Goal: Task Accomplishment & Management: Complete application form

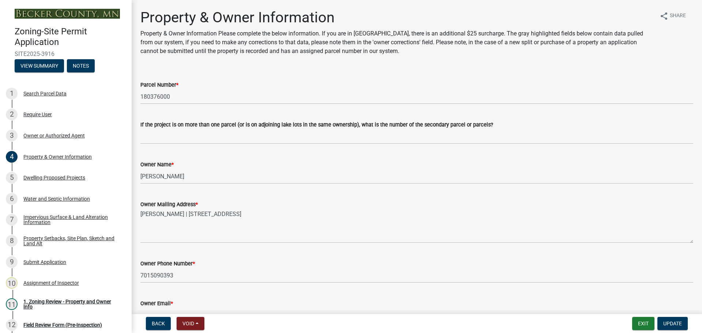
select select "15d55337-0fb0-485e-a759-dab20e978987"
select select "884b666d-3fa3-4f1b-ae8a-1f1e464e381a"
select select "f87eba17-8ed9-4ad8-aefc-fe36a3f3544b"
select select "393a978c-6bd5-4cb2-a6a0-db6feb8732b8"
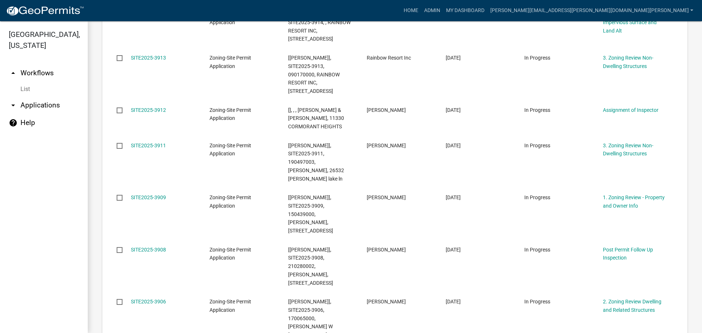
scroll to position [190, 0]
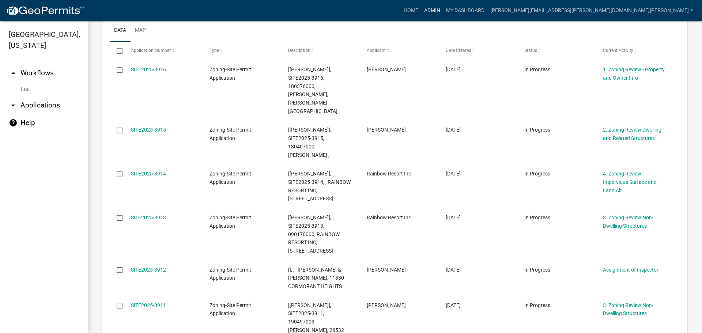
click at [443, 10] on link "Admin" at bounding box center [432, 11] width 22 height 14
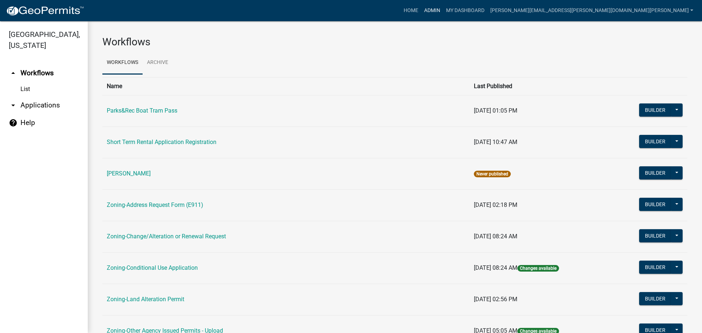
scroll to position [73, 0]
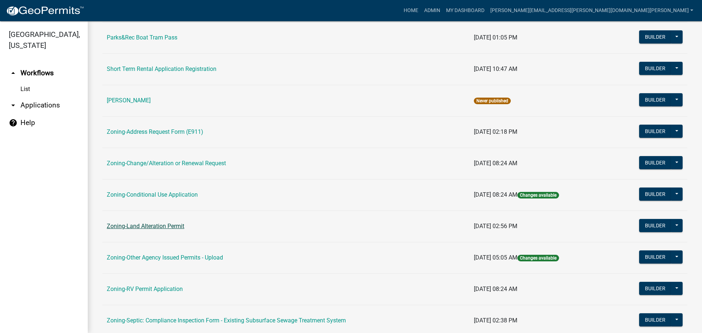
click at [159, 225] on link "Zoning-Land Alteration Permit" at bounding box center [145, 226] width 77 height 7
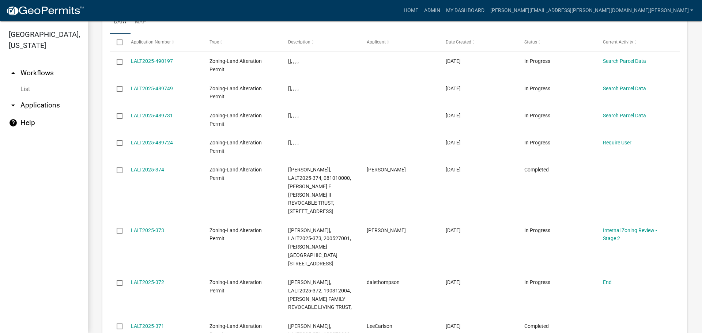
scroll to position [724, 0]
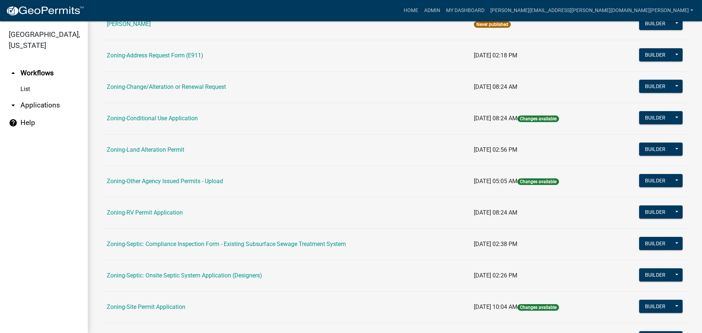
scroll to position [219, 0]
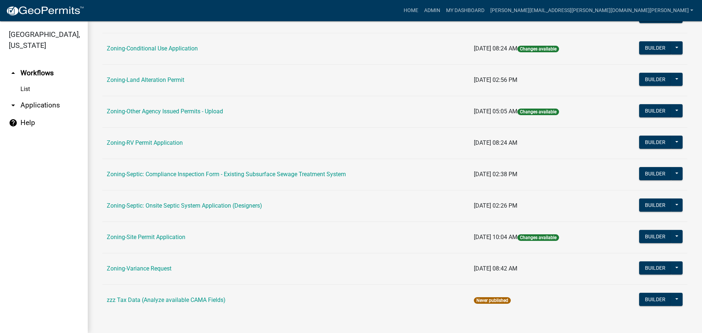
drag, startPoint x: 159, startPoint y: 235, endPoint x: 167, endPoint y: 234, distance: 8.8
click at [159, 235] on link "Zoning-Site Permit Application" at bounding box center [146, 237] width 79 height 7
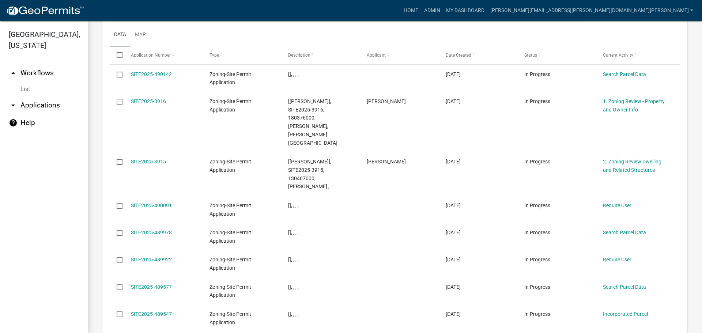
scroll to position [896, 0]
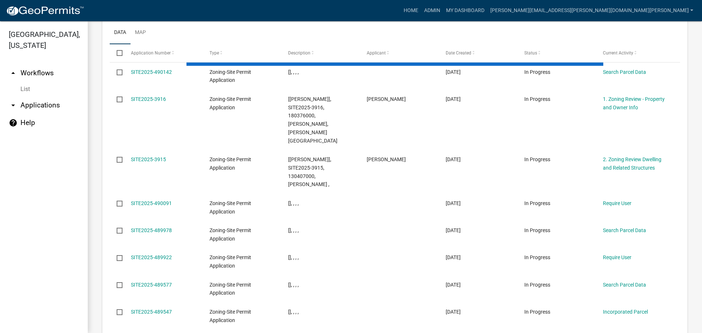
scroll to position [913, 0]
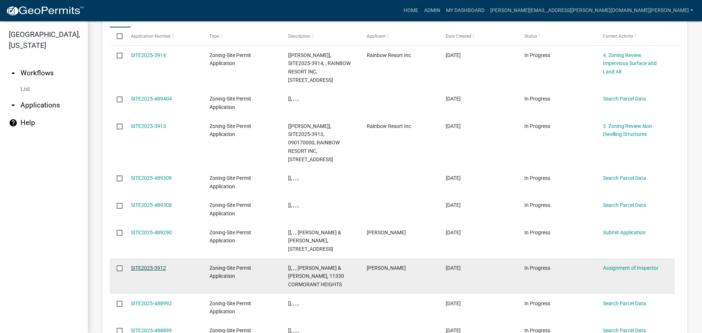
click at [157, 265] on link "SITE2025-3912" at bounding box center [148, 268] width 35 height 6
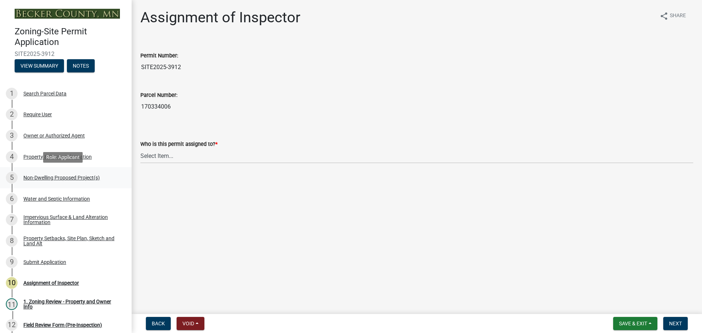
click at [54, 176] on div "Non-Dwelling Proposed Project(s)" at bounding box center [61, 177] width 76 height 5
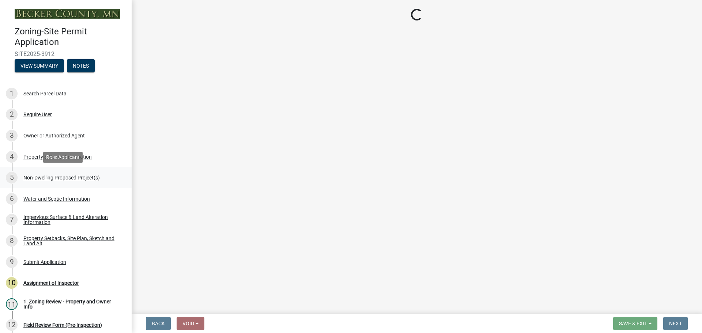
select select "97c48b8f-5b3b-4eb5-baa1-64080d5416e1"
select select "3a2d96d3-fd69-4ed9-bae4-7a5aa03a7e58"
select select "cf118f3b-6469-426f-b247-8aeebfb0198d"
select select "d5258256-81e9-4688-bc84-b01445ee29b6"
select select "258cbdbc-8629-455d-9fed-6a57bf82144e"
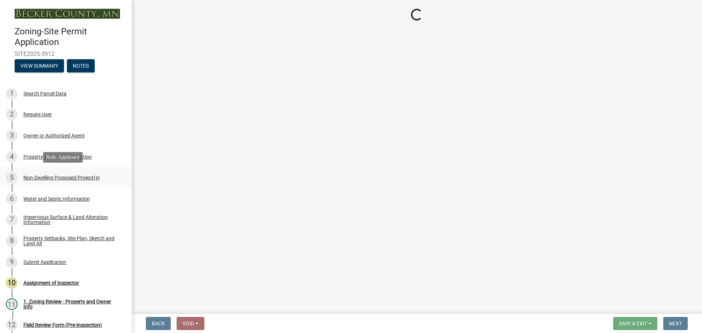
select select "a9a8393f-3c28-47b8-b6d9-84c94641c3fc"
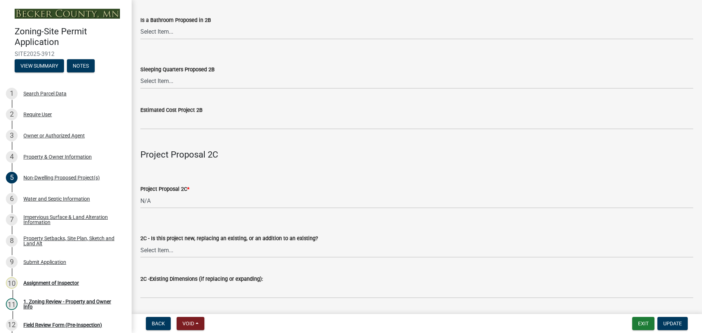
scroll to position [987, 0]
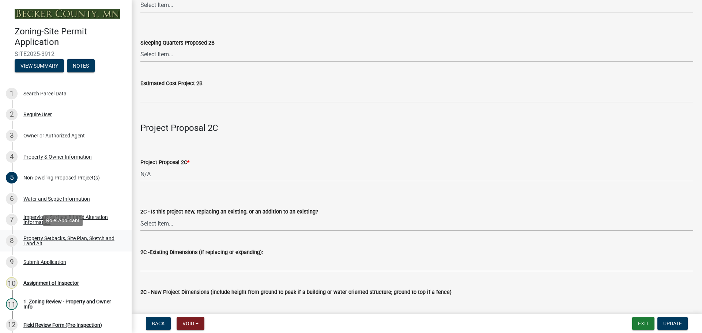
click at [77, 236] on div "Property Setbacks, Site Plan, Sketch and Land Alt" at bounding box center [71, 241] width 96 height 10
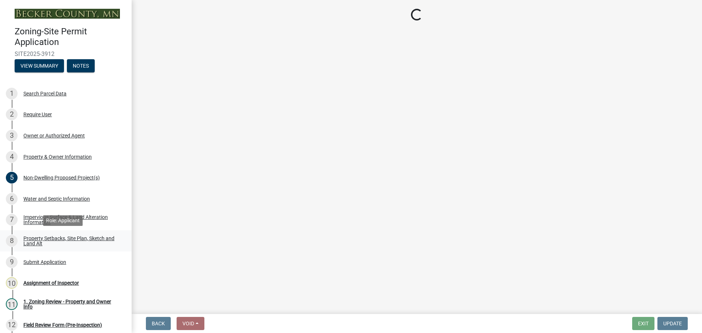
scroll to position [0, 0]
select select "d89fbfa0-1150-4954-b91c-9d482c9530a3"
select select "b56a4575-9846-47cf-8067-c59a4853da22"
select select "12f785fb-c378-4b18-841c-21c73dc99083"
select select "12da6293-5841-4f5c-bd92-3658833964cd"
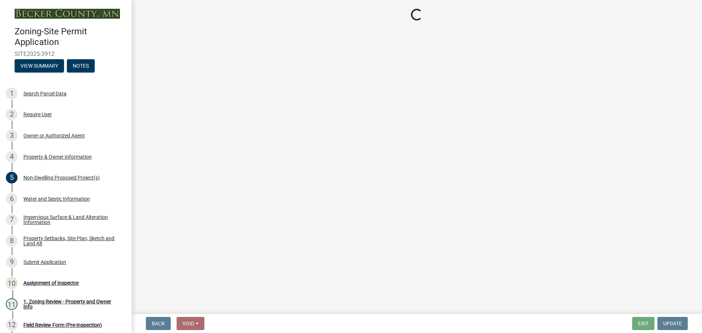
select select "27b2a8b4-abf6-463e-8c0c-7c5d2b4fe26f"
select select "5ad4ab64-b44e-481c-9000-9e5907aa74e1"
select select "a96800da-4e88-4c62-b1ff-2cd17f9e3346"
select select "c8b8ea71-7088-4e87-a493-7bc88cc2835b"
select select "1418c7e3-4054-4b00-84b5-d09b9560f30a"
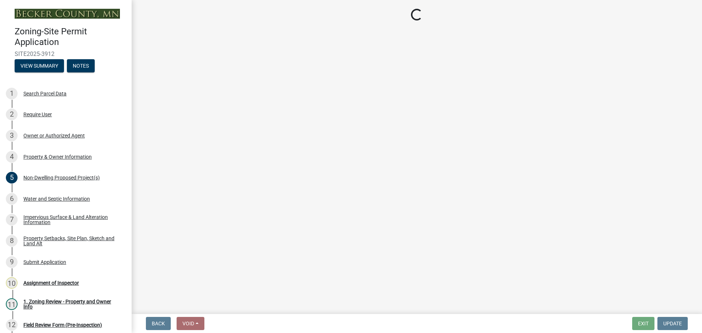
select select "4421853d-5e11-4b64-95ec-6c47066881cc"
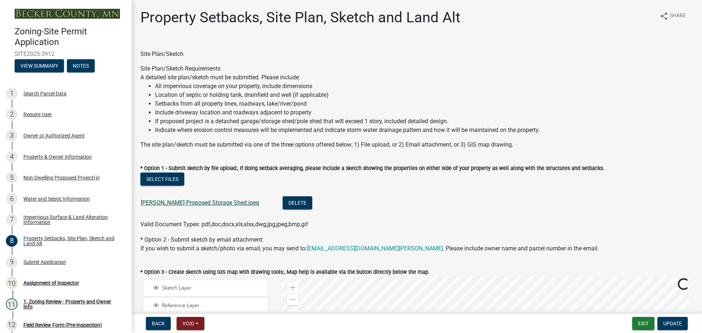
click at [175, 202] on link "[PERSON_NAME] Proposed Storage Shed.jpeg" at bounding box center [200, 202] width 118 height 7
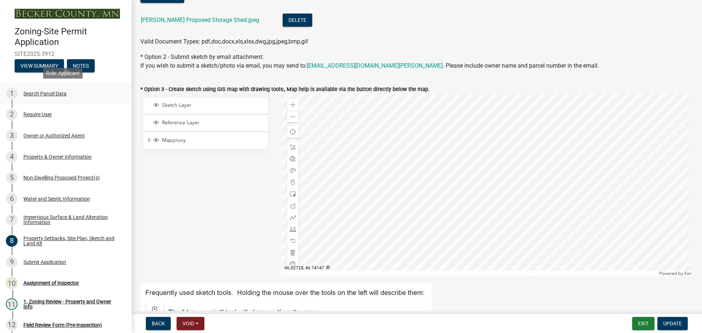
click at [56, 92] on div "Search Parcel Data" at bounding box center [44, 93] width 43 height 5
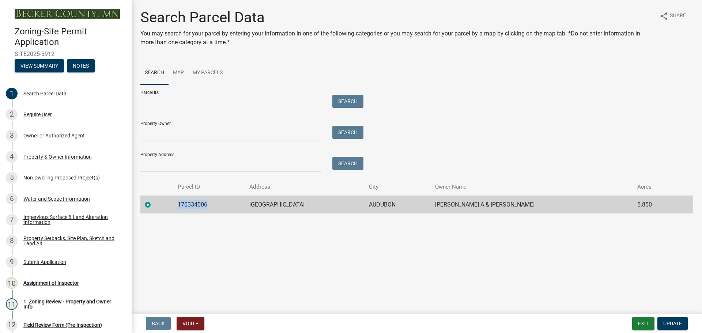
drag, startPoint x: 207, startPoint y: 203, endPoint x: 169, endPoint y: 196, distance: 38.3
click at [169, 196] on tr "170334006 11330 CORMORANT HEIGHTS [PERSON_NAME] A & [PERSON_NAME] 5.850" at bounding box center [416, 205] width 553 height 18
copy td "170334006"
click at [68, 237] on div "Property Setbacks, Site Plan, Sketch and Land Alt" at bounding box center [71, 241] width 96 height 10
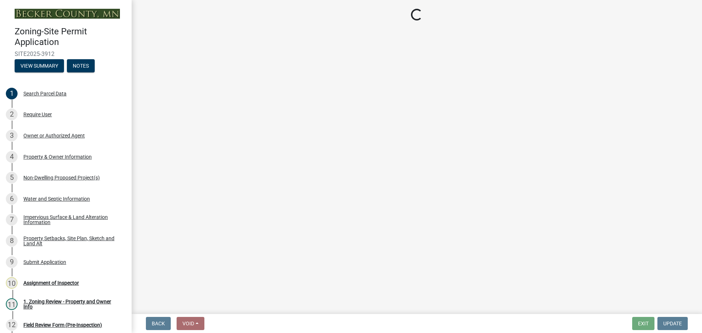
select select "d89fbfa0-1150-4954-b91c-9d482c9530a3"
select select "b56a4575-9846-47cf-8067-c59a4853da22"
select select "12f785fb-c378-4b18-841c-21c73dc99083"
select select "12da6293-5841-4f5c-bd92-3658833964cd"
select select "27b2a8b4-abf6-463e-8c0c-7c5d2b4fe26f"
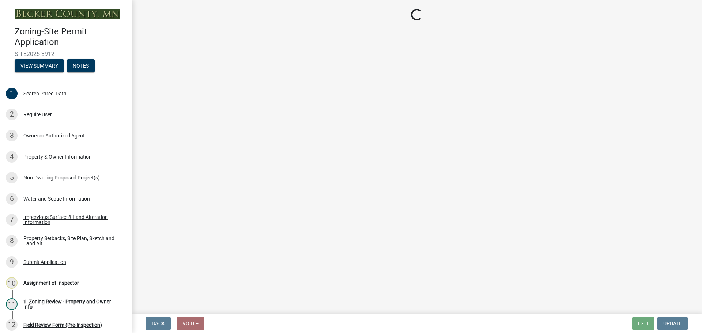
select select "5ad4ab64-b44e-481c-9000-9e5907aa74e1"
select select "a96800da-4e88-4c62-b1ff-2cd17f9e3346"
select select "c8b8ea71-7088-4e87-a493-7bc88cc2835b"
select select "1418c7e3-4054-4b00-84b5-d09b9560f30a"
select select "4421853d-5e11-4b64-95ec-6c47066881cc"
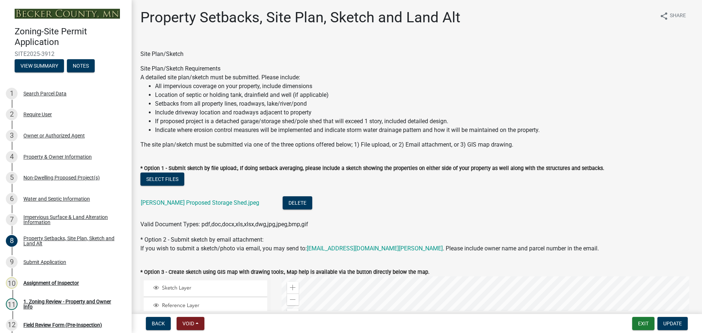
scroll to position [73, 0]
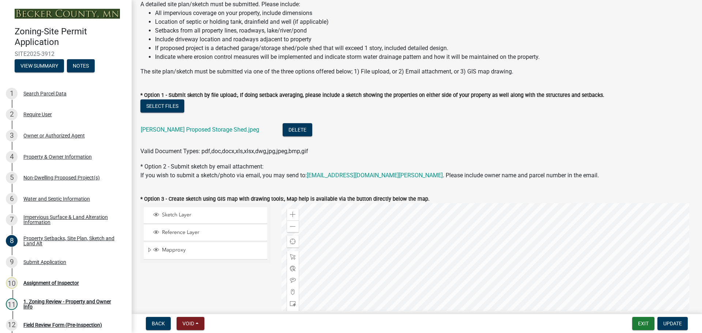
click at [210, 126] on div "[PERSON_NAME] Proposed Storage Shed.jpeg" at bounding box center [206, 130] width 130 height 15
click at [182, 128] on link "[PERSON_NAME] Proposed Storage Shed.jpeg" at bounding box center [200, 129] width 118 height 7
click at [191, 129] on link "[PERSON_NAME] Proposed Storage Shed.jpeg" at bounding box center [200, 129] width 118 height 7
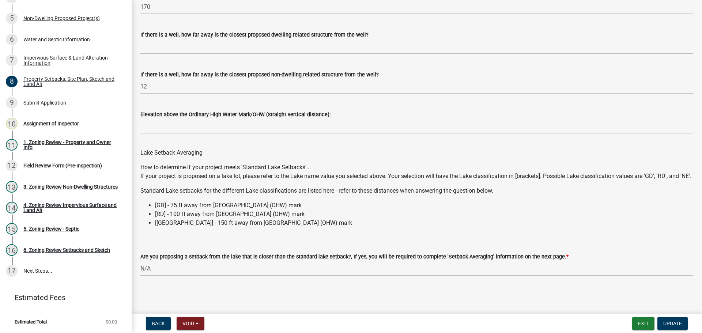
scroll to position [2103, 0]
click at [60, 121] on div "Assignment of Inspector" at bounding box center [51, 123] width 56 height 5
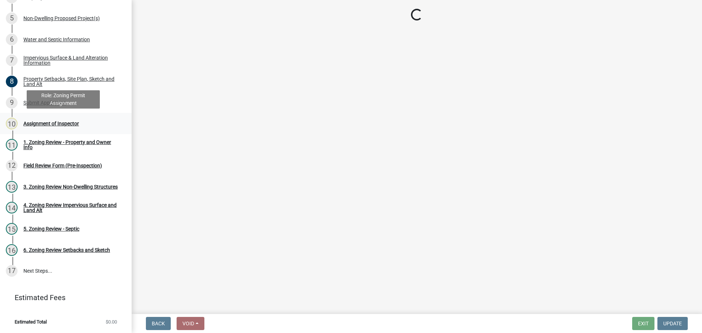
scroll to position [0, 0]
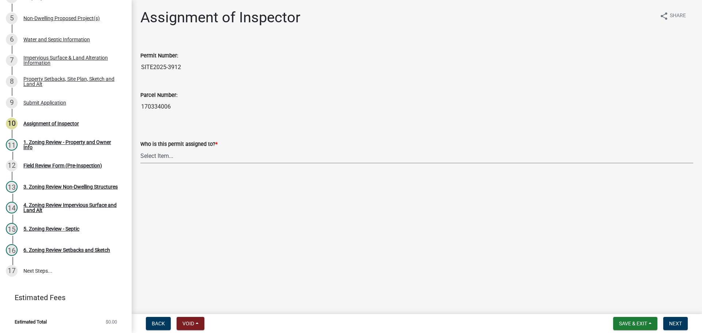
click at [169, 152] on select "Select Item... [PERSON_NAME] [PERSON_NAME] [PERSON_NAME] [PERSON_NAME] [PERSON_…" at bounding box center [416, 155] width 553 height 15
click at [140, 148] on select "Select Item... [PERSON_NAME] [PERSON_NAME] [PERSON_NAME] [PERSON_NAME] [PERSON_…" at bounding box center [416, 155] width 553 height 15
select select "ebd8400e-d8d5-49f8-911f-e671eb76408a"
click at [676, 321] on span "Next" at bounding box center [675, 324] width 13 height 6
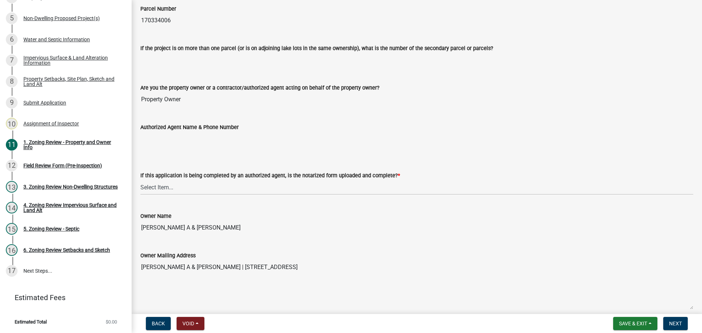
scroll to position [73, 0]
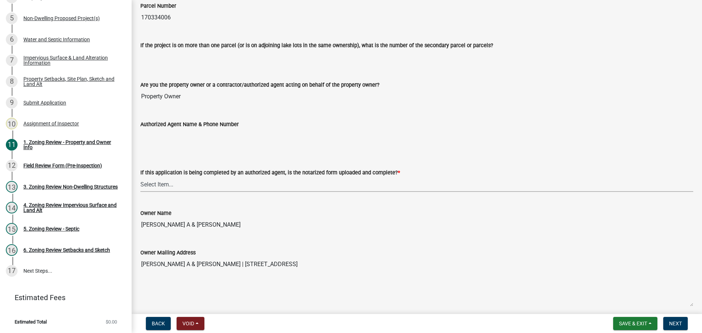
click at [168, 186] on select "Select Item... Yes No N/A" at bounding box center [416, 184] width 553 height 15
click at [140, 177] on select "Select Item... Yes No N/A" at bounding box center [416, 184] width 553 height 15
select select "b279cdb4-a9c7-4e65-a8bd-797316f5be14"
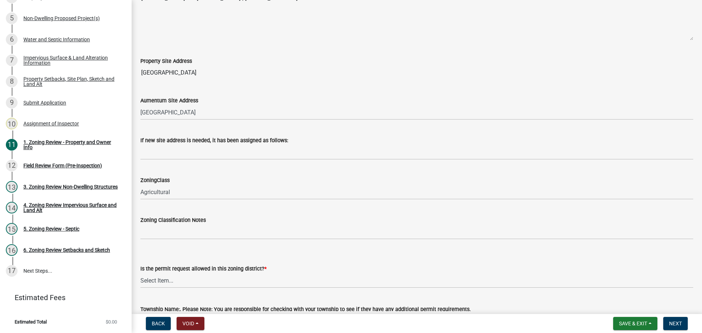
scroll to position [439, 0]
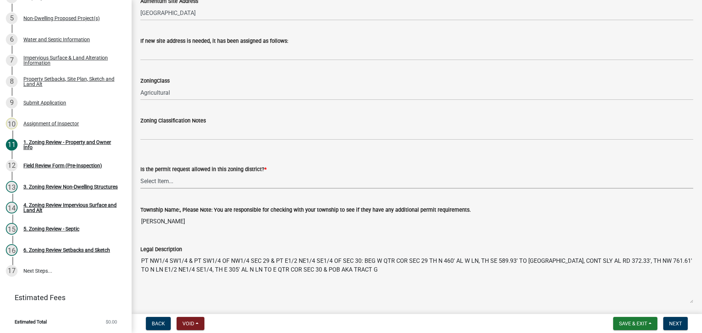
drag, startPoint x: 156, startPoint y: 177, endPoint x: 162, endPoint y: 187, distance: 11.6
click at [156, 177] on select "Select Item... Yes No" at bounding box center [416, 181] width 553 height 15
click at [140, 174] on select "Select Item... Yes No" at bounding box center [416, 181] width 553 height 15
select select "b4f32c46-6248-4748-b47c-fa4933858724"
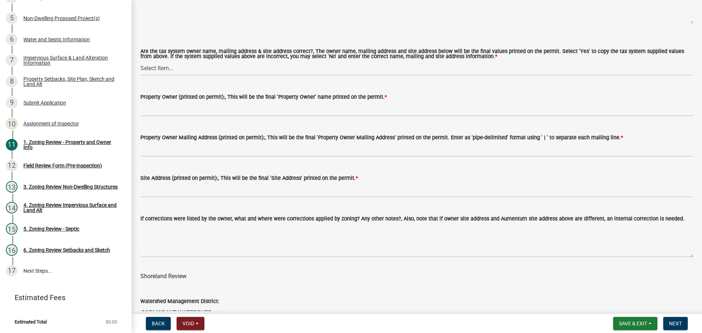
scroll to position [841, 0]
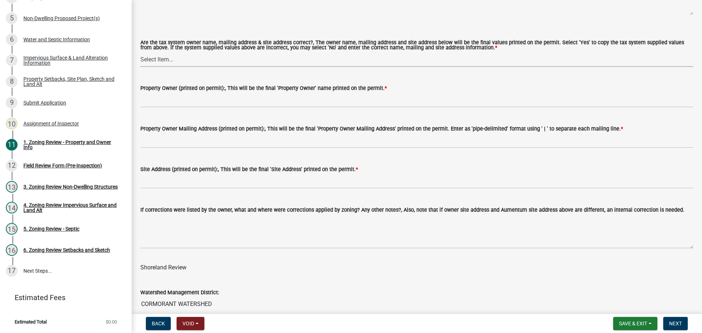
click at [155, 57] on select "Select Item... Yes No" at bounding box center [416, 59] width 553 height 15
click at [140, 52] on select "Select Item... Yes No" at bounding box center [416, 59] width 553 height 15
select select "ab6c2257-4786-48e5-86d0-1194833f57c8"
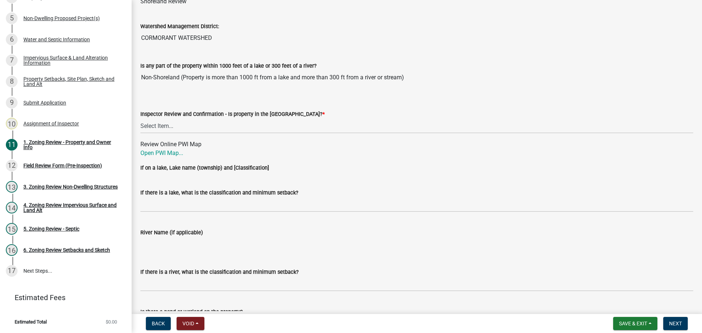
scroll to position [1107, 0]
click at [171, 121] on select "Select Item... Within [GEOGRAPHIC_DATA] (SD) Not in [GEOGRAPHIC_DATA] (NOTSL)" at bounding box center [416, 125] width 553 height 15
click at [140, 119] on select "Select Item... Within [GEOGRAPHIC_DATA] (SD) Not in [GEOGRAPHIC_DATA] (NOTSL)" at bounding box center [416, 125] width 553 height 15
select select "de99b201-fb85-4000-88f5-6f49f4ff2101"
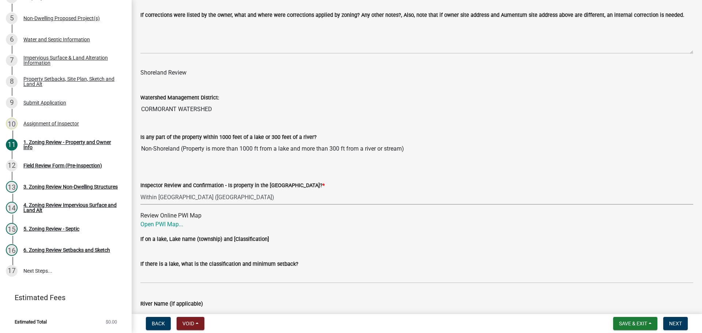
scroll to position [1034, 0]
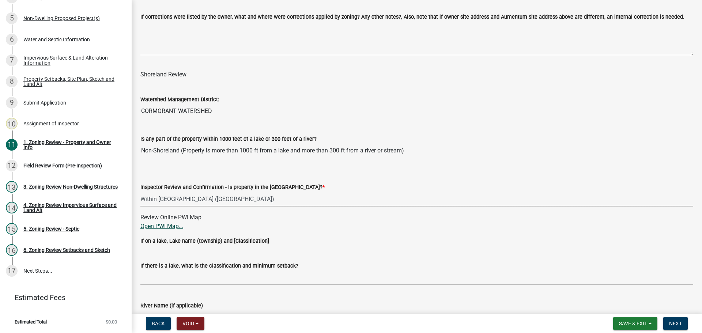
click at [154, 225] on link "Open PWI Map..." at bounding box center [161, 226] width 43 height 7
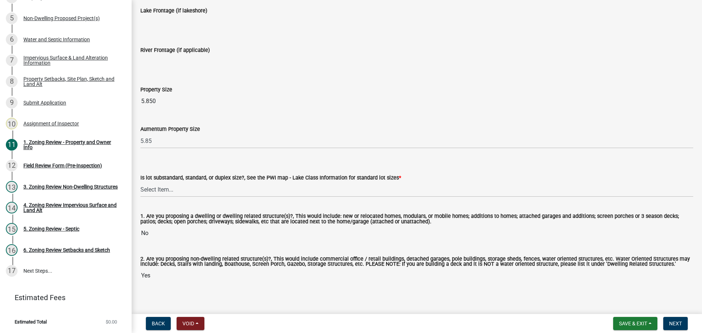
scroll to position [1494, 0]
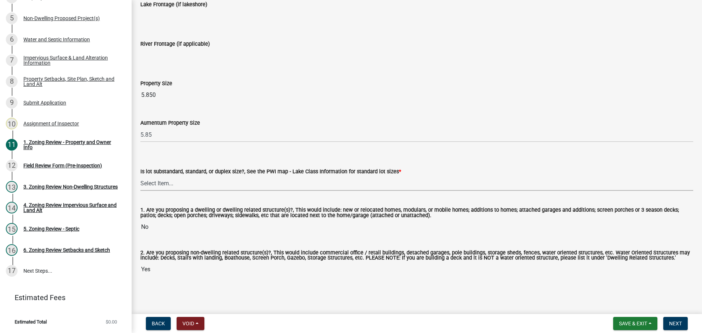
click at [156, 179] on select "Select Item... Non-Riparian and not back lot Substandard Non-Riparian Backlot S…" at bounding box center [416, 183] width 553 height 15
click at [140, 176] on select "Select Item... Non-Riparian and not back lot Substandard Non-Riparian Backlot S…" at bounding box center [416, 183] width 553 height 15
select select "b3c6c79f-c333-403d-b481-67336007c98e"
click at [674, 321] on span "Next" at bounding box center [675, 324] width 13 height 6
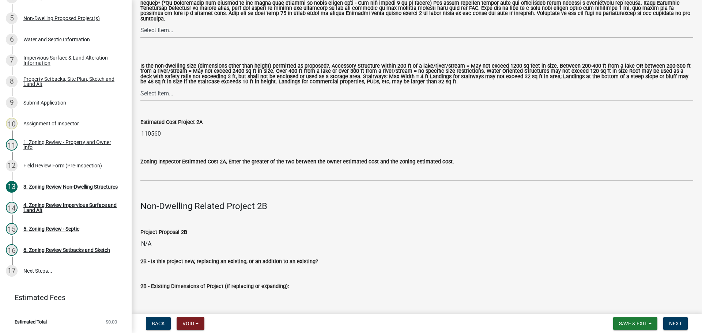
scroll to position [694, 0]
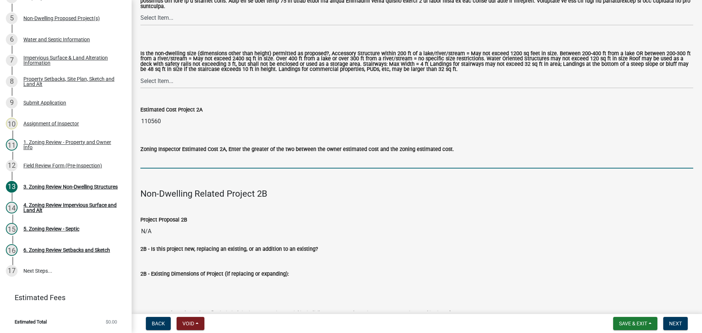
click at [163, 162] on input "text" at bounding box center [416, 160] width 553 height 15
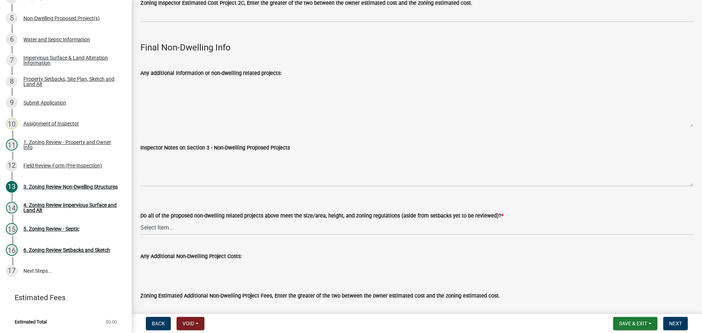
scroll to position [2405, 0]
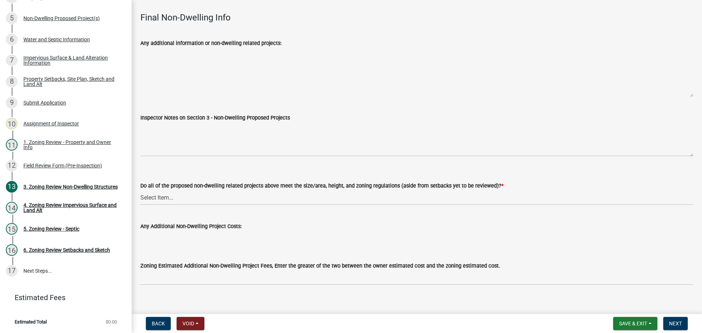
type input "110560"
click at [166, 190] on select "Select Item... Yes No N/A" at bounding box center [416, 197] width 553 height 15
click at [140, 190] on select "Select Item... Yes No N/A" at bounding box center [416, 197] width 553 height 15
select select "70869821-7738-4560-8d2e-4f353ca78bb3"
click at [678, 325] on span "Next" at bounding box center [675, 324] width 13 height 6
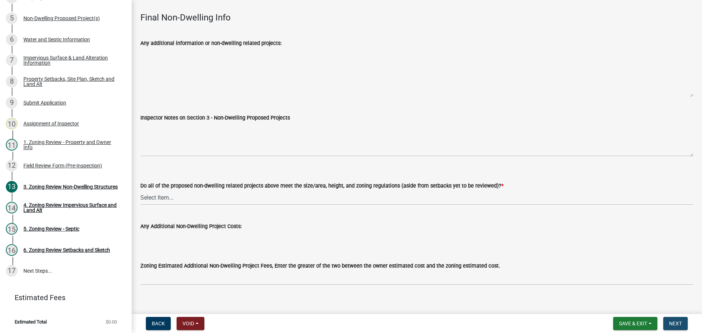
scroll to position [0, 0]
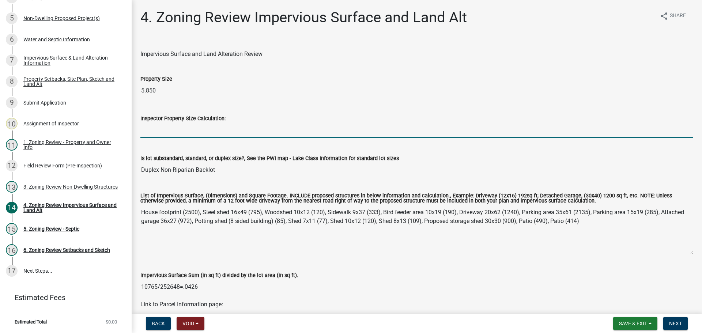
click at [190, 130] on input "Inspector Property Size Calculation:" at bounding box center [416, 130] width 553 height 15
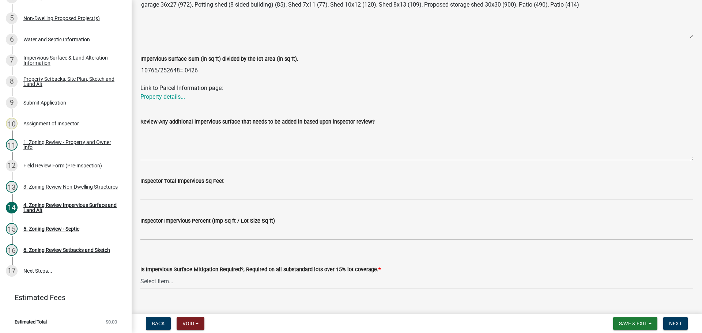
scroll to position [230, 0]
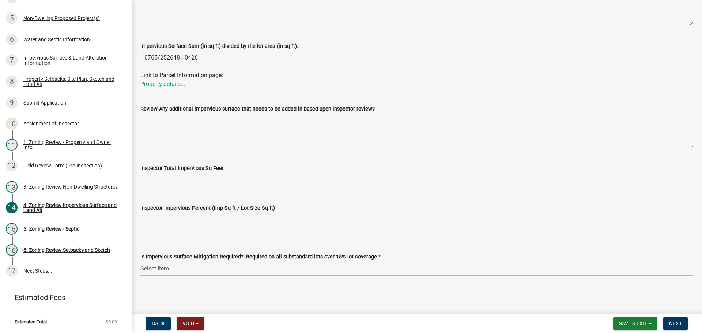
type input "5.85"
click at [182, 266] on select "Select Item... Yes- Over 15% substandard lot coverage No N/A" at bounding box center [416, 268] width 553 height 15
click at [140, 261] on select "Select Item... Yes- Over 15% substandard lot coverage No N/A" at bounding box center [416, 268] width 553 height 15
click at [190, 266] on select "Select Item... Yes- Over 15% substandard lot coverage No N/A" at bounding box center [416, 268] width 553 height 15
click at [140, 261] on select "Select Item... Yes- Over 15% substandard lot coverage No N/A" at bounding box center [416, 268] width 553 height 15
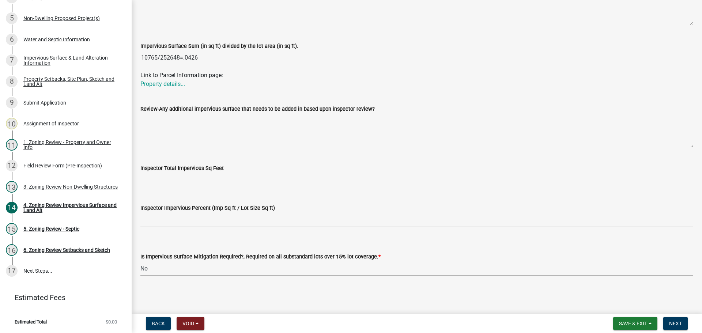
select select "e01e6f83-540c-4684-94c6-de0fe38ded07"
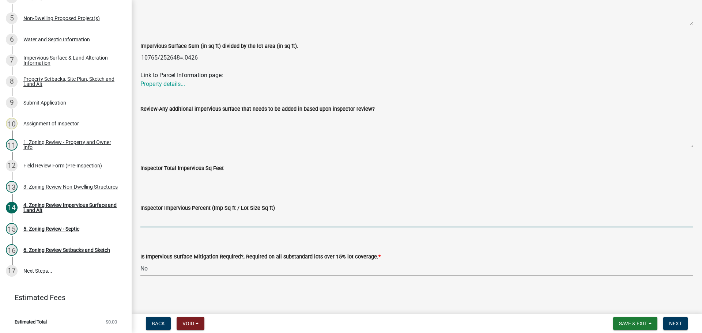
click at [208, 223] on input "Inspector Impervious Percent (Imp Sq ft / Lot Size Sq ft)" at bounding box center [416, 219] width 553 height 15
type input "under 25%"
click at [674, 321] on span "Next" at bounding box center [675, 324] width 13 height 6
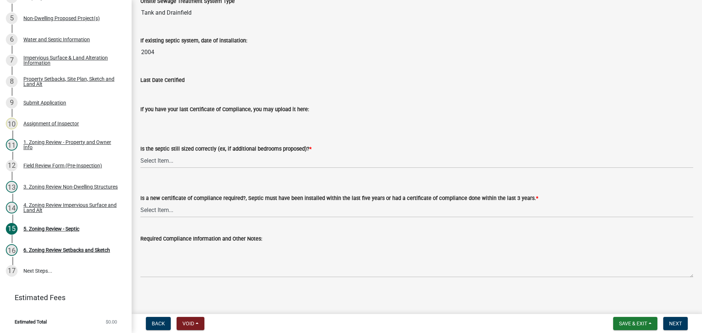
scroll to position [79, 0]
click at [166, 157] on select "Select Item... Yes No N/A" at bounding box center [416, 159] width 553 height 15
click at [140, 152] on select "Select Item... Yes No N/A" at bounding box center [416, 159] width 553 height 15
select select "ffe0288f-179d-446d-9dfb-ee21a688edc6"
click at [183, 208] on select "Select Item... Yes No" at bounding box center [416, 209] width 553 height 15
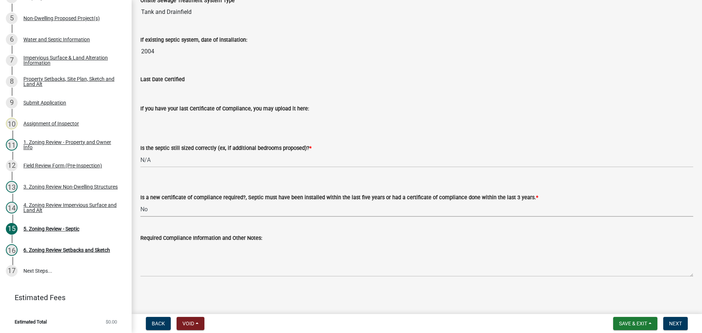
click at [140, 202] on select "Select Item... Yes No" at bounding box center [416, 209] width 553 height 15
select select "2fd537d7-74b1-4ff9-a84c-837cf5598f43"
click at [682, 323] on span "Next" at bounding box center [675, 324] width 13 height 6
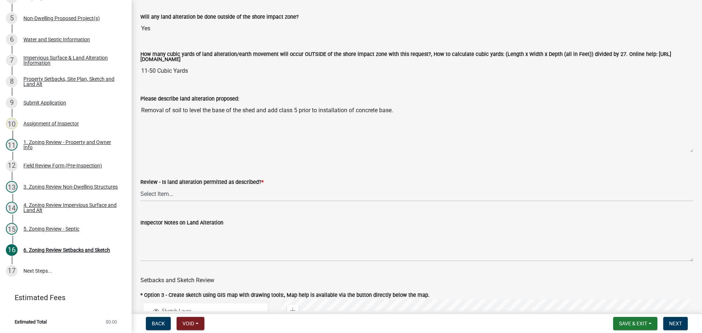
scroll to position [183, 0]
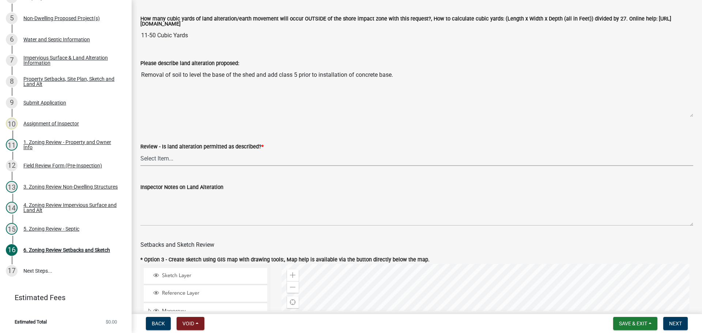
click at [163, 156] on select "Select Item... Yes No N/A" at bounding box center [416, 158] width 553 height 15
click at [140, 152] on select "Select Item... Yes No N/A" at bounding box center [416, 158] width 553 height 15
select select "cada6796-d529-4ebb-b6d4-faca8dd705c9"
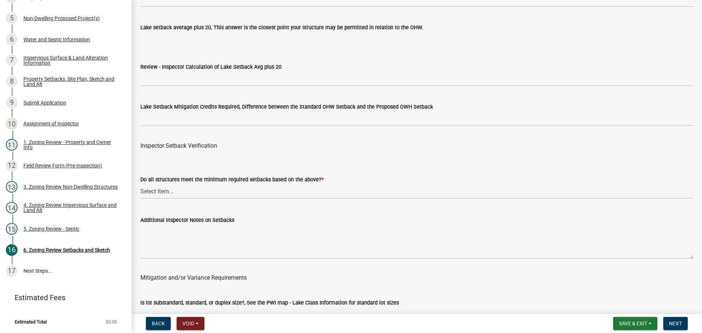
scroll to position [2266, 0]
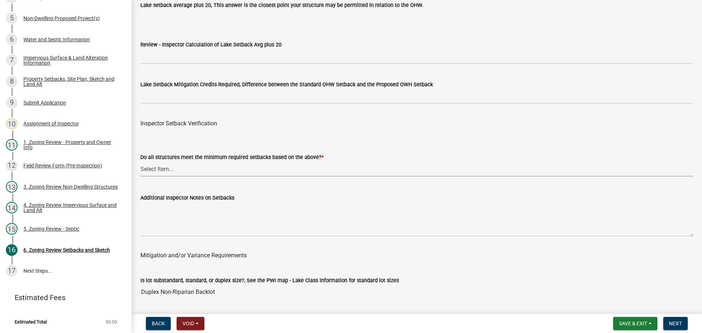
click at [163, 170] on select "Select Item... Yes No" at bounding box center [416, 169] width 553 height 15
click at [140, 163] on select "Select Item... Yes No" at bounding box center [416, 169] width 553 height 15
select select "1355ee8a-8cf1-4796-8594-a9df27e9dfb0"
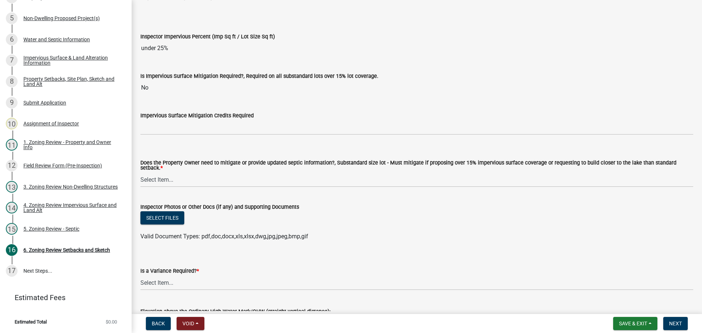
scroll to position [2668, 0]
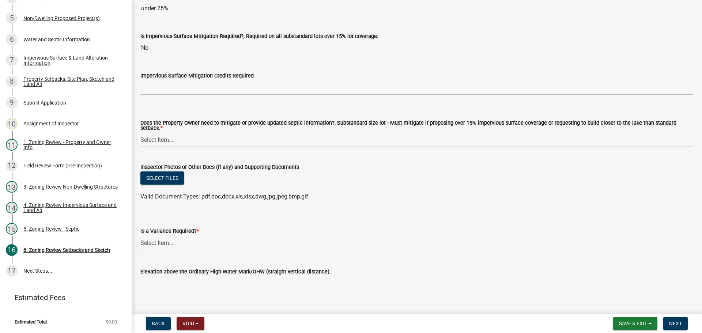
click at [161, 135] on select "Select Item... No Mitigation or additional Septic Information is required Septi…" at bounding box center [416, 139] width 553 height 15
click at [140, 132] on select "Select Item... No Mitigation or additional Septic Information is required Septi…" at bounding box center [416, 139] width 553 height 15
select select "90ee664a-1dc2-440e-be2c-90a87c157e77"
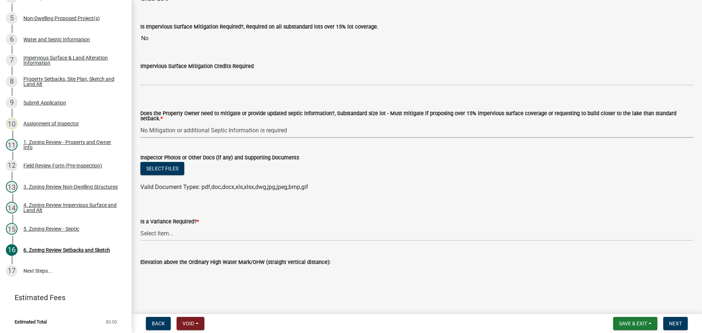
scroll to position [2680, 0]
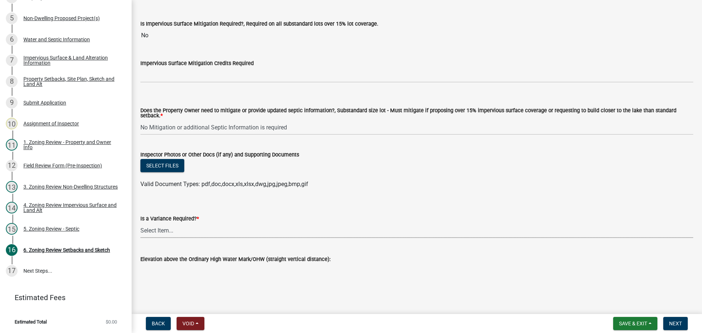
click at [160, 227] on select "Select Item... Yes No" at bounding box center [416, 230] width 553 height 15
click at [140, 223] on select "Select Item... Yes No" at bounding box center [416, 230] width 553 height 15
select select "f2187563-aefa-492e-adce-9c256a51e9d2"
click at [678, 323] on span "Next" at bounding box center [675, 324] width 13 height 6
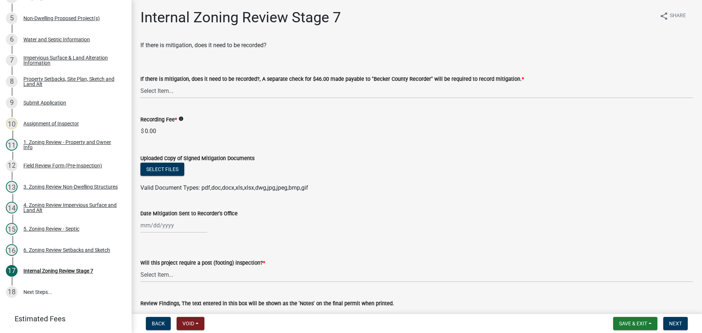
scroll to position [180, 0]
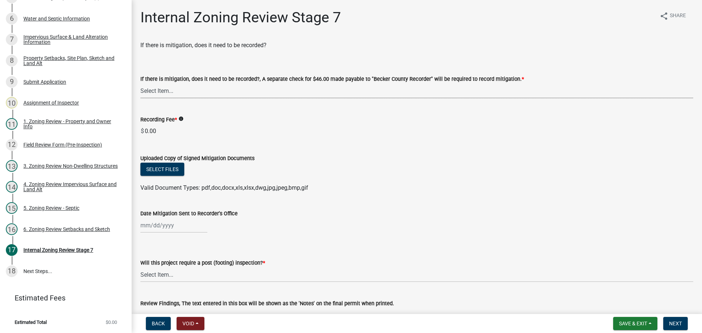
click at [156, 92] on select "Select Item... Yes No N/A" at bounding box center [416, 90] width 553 height 15
click at [140, 83] on select "Select Item... Yes No N/A" at bounding box center [416, 90] width 553 height 15
select select "a3547d78-d162-4c03-a5e6-44db720e788b"
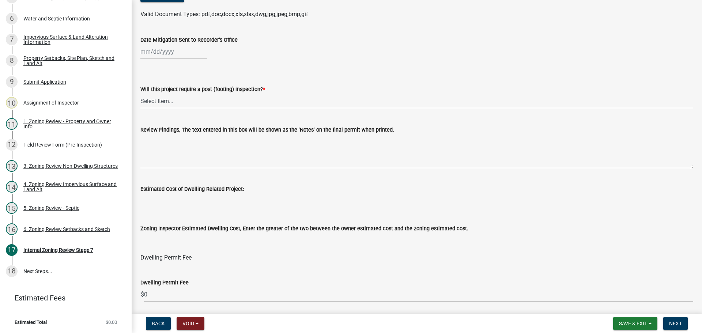
scroll to position [174, 0]
click at [163, 98] on select "Select Item... No Yes" at bounding box center [416, 101] width 553 height 15
click at [140, 94] on select "Select Item... No Yes" at bounding box center [416, 101] width 553 height 15
select select "70fe76f0-d291-438e-ac1a-5869b7b7f697"
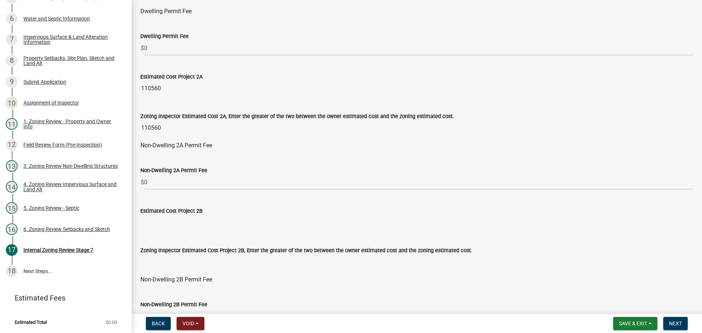
scroll to position [429, 0]
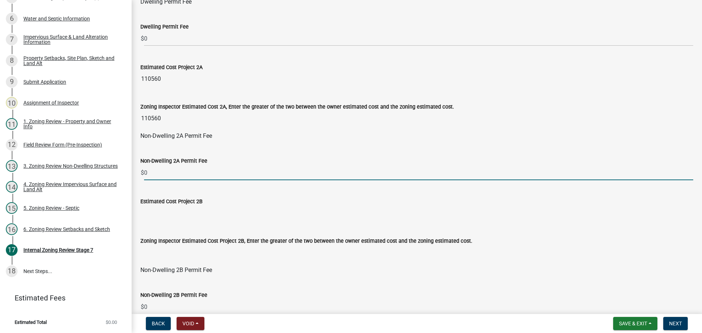
drag, startPoint x: 152, startPoint y: 175, endPoint x: 145, endPoint y: 173, distance: 7.6
click at [145, 173] on input "0" at bounding box center [418, 172] width 549 height 15
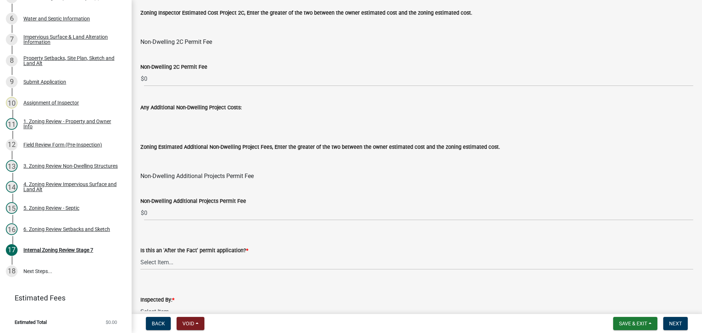
scroll to position [831, 0]
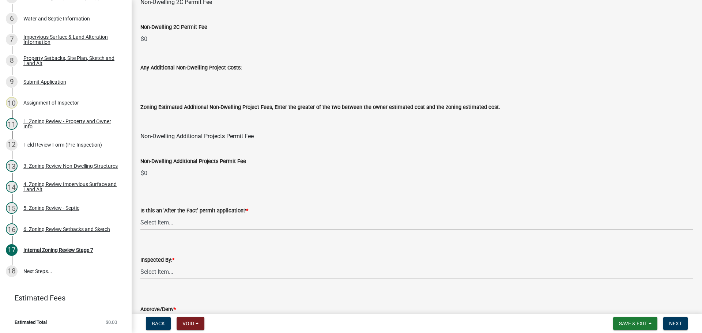
type input "393"
click at [155, 223] on select "Select Item... No Yes" at bounding box center [416, 222] width 553 height 15
click at [140, 215] on select "Select Item... No Yes" at bounding box center [416, 222] width 553 height 15
select select "bbe3a6c5-1893-4527-8578-ada07a3b8ea5"
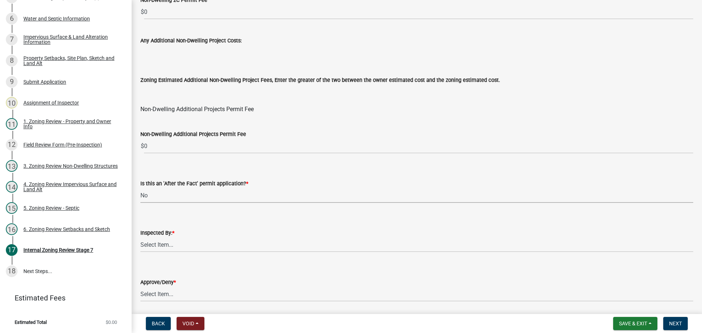
scroll to position [884, 0]
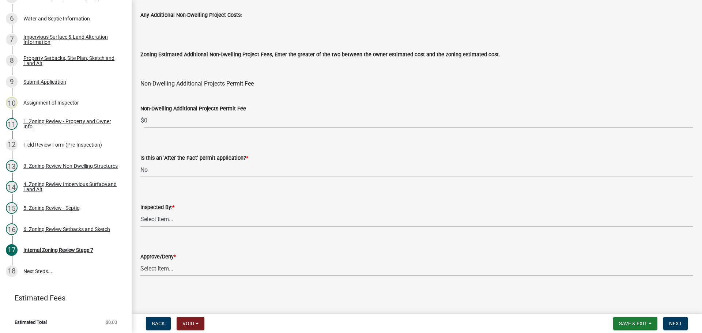
drag, startPoint x: 152, startPoint y: 215, endPoint x: 158, endPoint y: 221, distance: 8.0
click at [152, 215] on select "Select Item... [PERSON_NAME] [PERSON_NAME] [PERSON_NAME] [PERSON_NAME] [PERSON_…" at bounding box center [416, 219] width 553 height 15
click at [140, 212] on select "Select Item... [PERSON_NAME] [PERSON_NAME] [PERSON_NAME] [PERSON_NAME] [PERSON_…" at bounding box center [416, 219] width 553 height 15
select select "ebd8400e-d8d5-49f8-911f-e671eb76408a"
click at [163, 263] on select "Select Item... Approve Deny" at bounding box center [416, 268] width 553 height 15
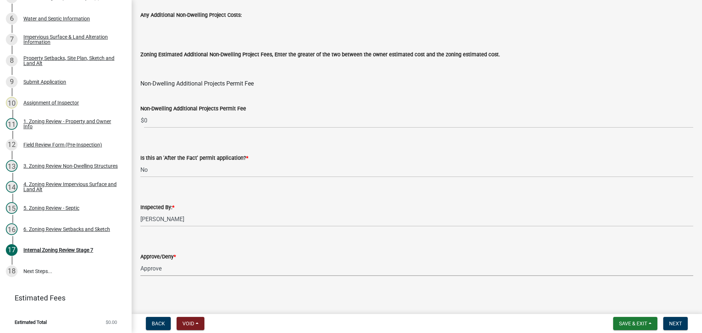
click at [140, 261] on select "Select Item... Approve Deny" at bounding box center [416, 268] width 553 height 15
select select "97c9e5a4-d35f-4903-ad68-b764687ac9e9"
click at [674, 319] on button "Next" at bounding box center [675, 323] width 24 height 13
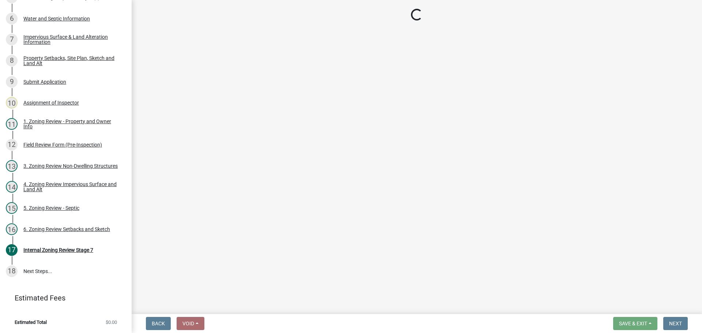
scroll to position [265, 0]
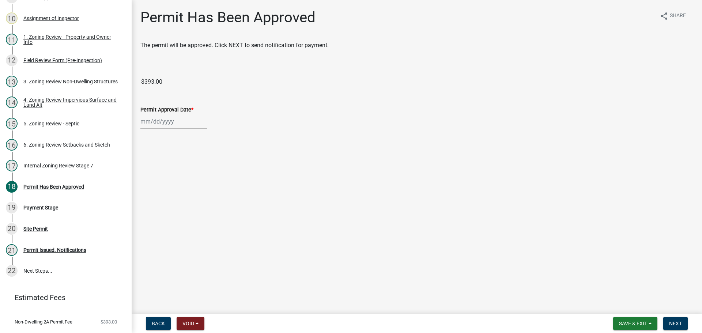
click at [167, 121] on div at bounding box center [173, 121] width 67 height 15
select select "10"
select select "2025"
click at [183, 173] on div "9" at bounding box center [183, 172] width 12 height 12
type input "[DATE]"
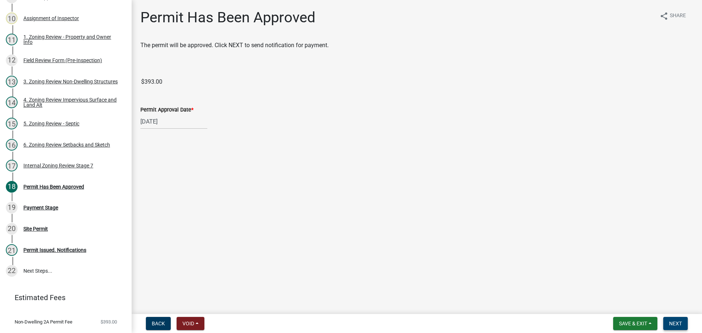
click at [674, 321] on span "Next" at bounding box center [675, 324] width 13 height 6
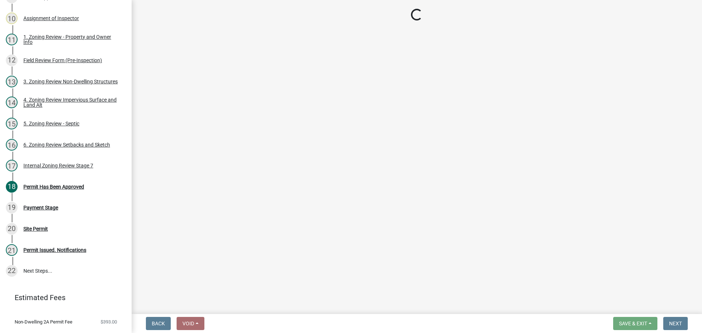
select select "3: 3"
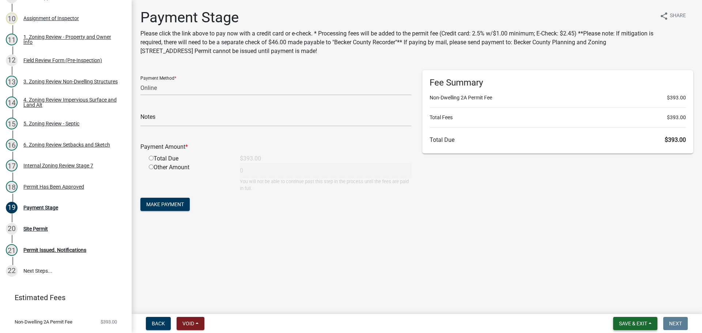
click at [636, 322] on span "Save & Exit" at bounding box center [633, 324] width 28 height 6
click at [625, 304] on button "Save & Exit" at bounding box center [628, 305] width 58 height 18
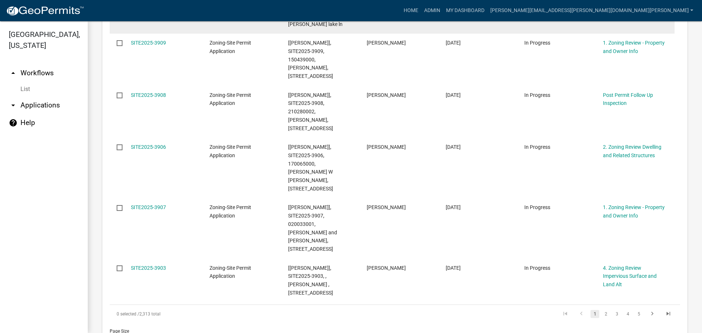
scroll to position [466, 0]
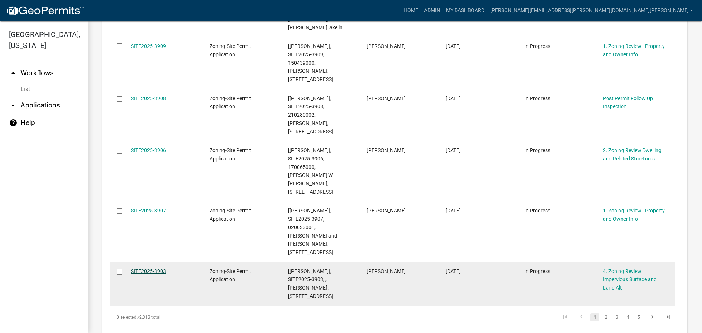
click at [154, 268] on link "SITE2025-3903" at bounding box center [148, 271] width 35 height 6
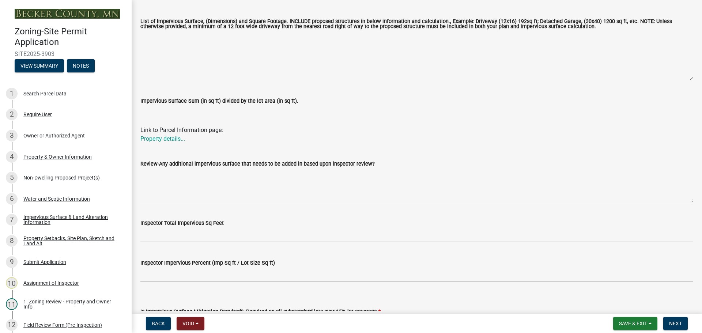
scroll to position [230, 0]
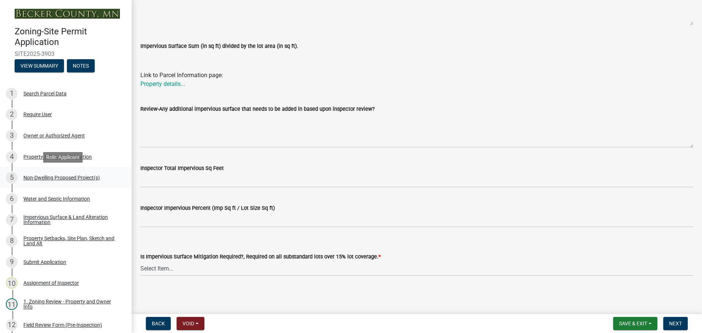
click at [55, 175] on div "Non-Dwelling Proposed Project(s)" at bounding box center [61, 177] width 76 height 5
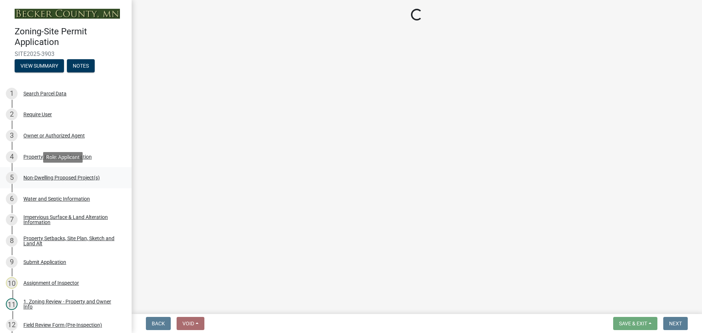
scroll to position [0, 0]
select select "273652f8-2357-47c0-90cc-77e373caeeb7"
select select "3a2d96d3-fd69-4ed9-bae4-7a5aa03a7e58"
select select "c901b724-8e9a-499b-811d-f72064c7192a"
select select "2f5256da-032f-4d83-a987-757f6ff4d08a"
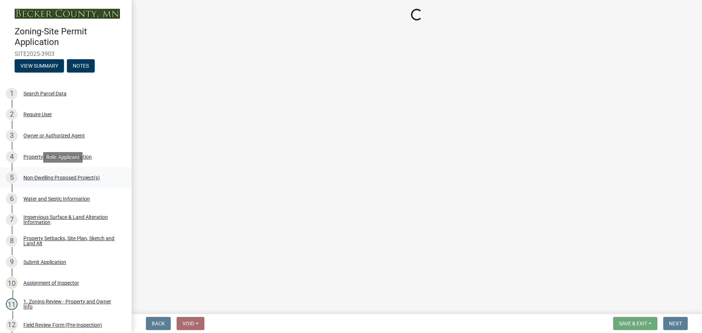
select select "258cbdbc-8629-455d-9fed-6a57bf82144e"
select select "a9a8393f-3c28-47b8-b6d9-84c94641c3fc"
select select "a7383203-7c65-42b7-93a7-fe526d73266a"
select select "e7c102df-bb25-48e4-a306-d740a3d6a2ce"
select select "44b5dfa8-51a9-49f5-9ebb-999dc612c890"
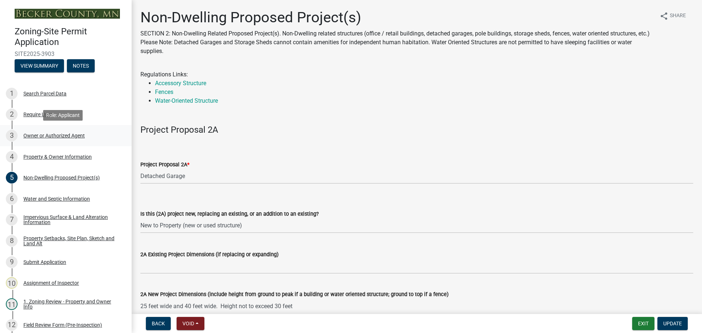
click at [58, 133] on div "Owner or Authorized Agent" at bounding box center [53, 135] width 61 height 5
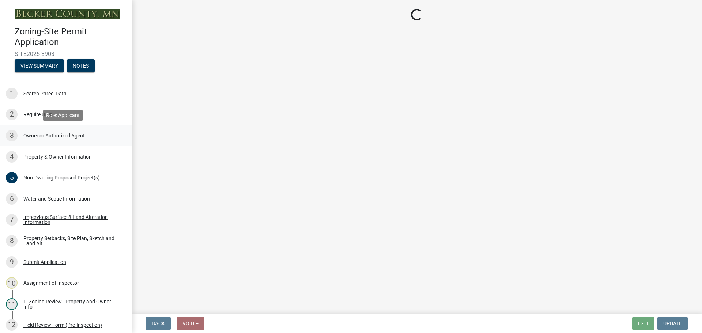
select select "3c674549-ed69-405f-b795-9fa3f7d47d9d"
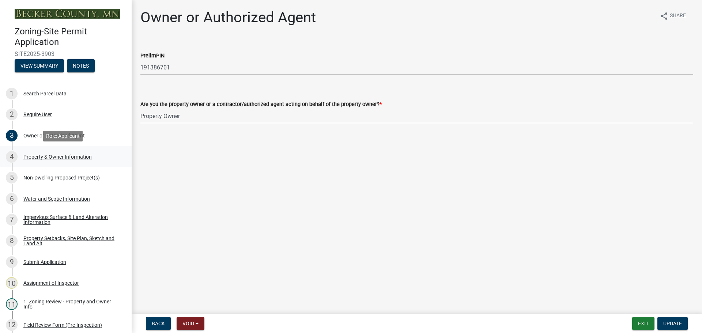
click at [61, 153] on div "4 Property & Owner Information" at bounding box center [63, 157] width 114 height 12
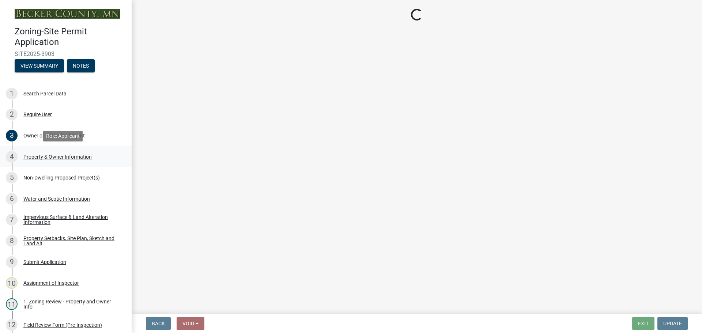
select select "a752e4d6-14bd-4f0f-bfe8-5b67ead45659"
select select "4439e411-f9ac-4451-8e9c-dcab1ac02f4d"
select select "fcf6d223-6c57-4dc5-b63a-a94704169022"
select select "5a5634ed-f11e-4c7b-90e1-096e6cfd17b9"
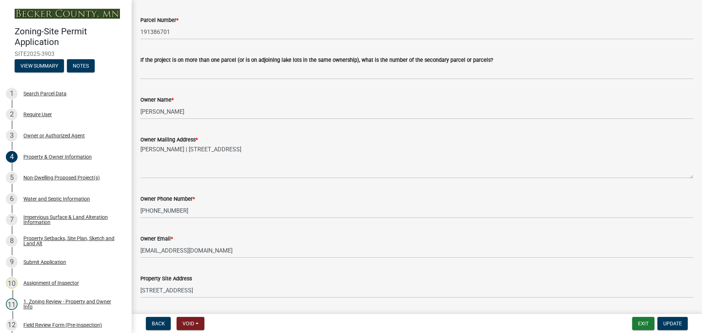
scroll to position [73, 0]
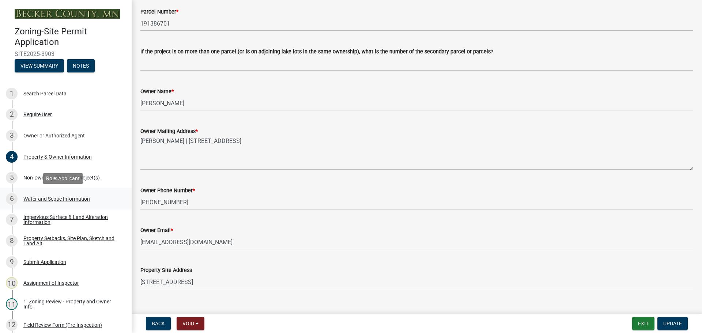
click at [64, 196] on div "Water and Septic Information" at bounding box center [56, 198] width 67 height 5
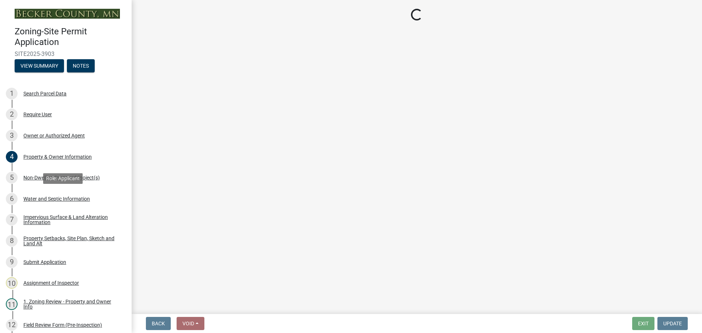
scroll to position [0, 0]
select select "9c51a48b-0bee-4836-8d5c-beab6e77ad2a"
select select "bb0103e2-6f27-4335-a860-183be8d3b6e1"
